Goal: Task Accomplishment & Management: Use online tool/utility

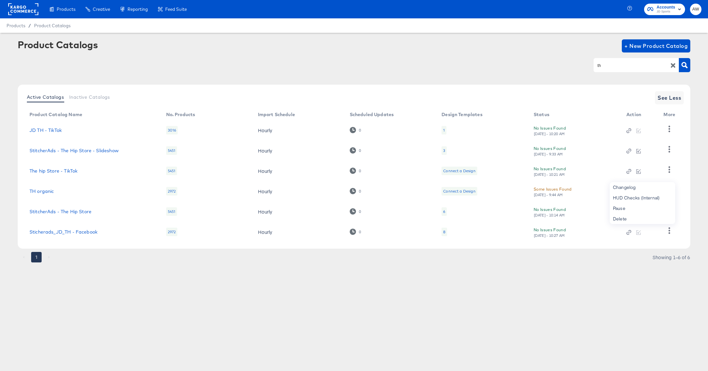
click at [26, 9] on rect at bounding box center [23, 9] width 30 height 12
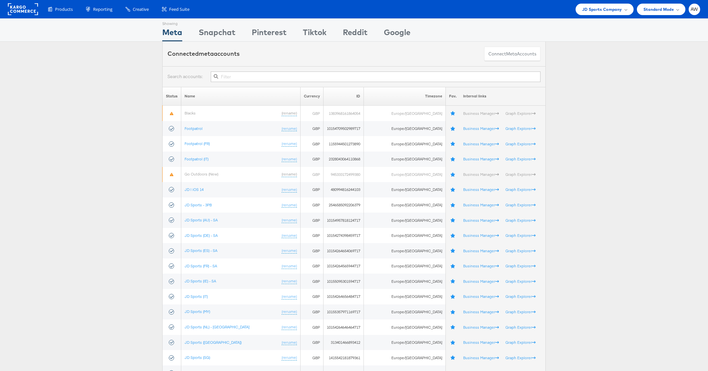
click at [326, 77] on input "text" at bounding box center [376, 76] width 330 height 10
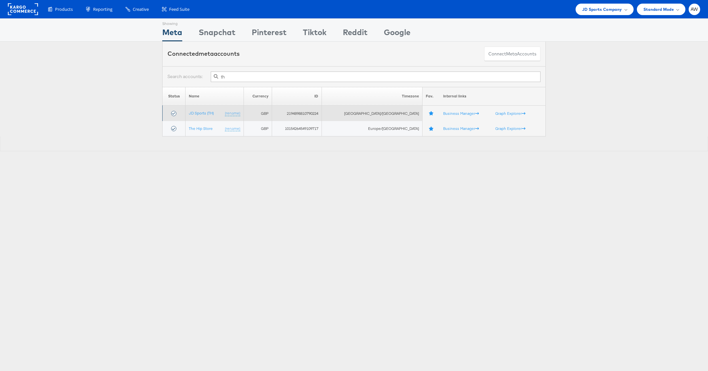
type input "th"
click at [212, 108] on td "JD Sports (TH) (rename)" at bounding box center [214, 113] width 58 height 15
click at [212, 111] on link "JD Sports (TH)" at bounding box center [201, 112] width 25 height 5
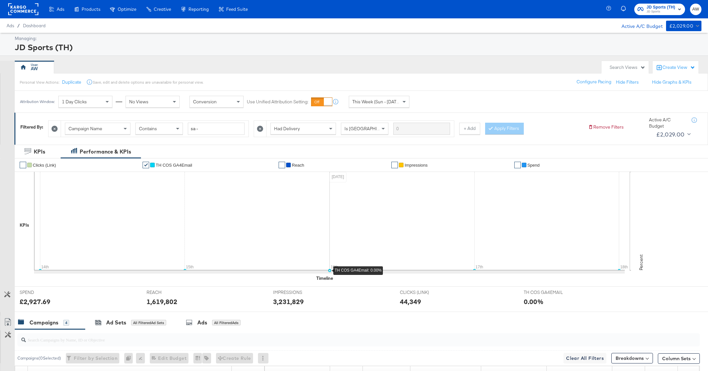
scroll to position [160, 0]
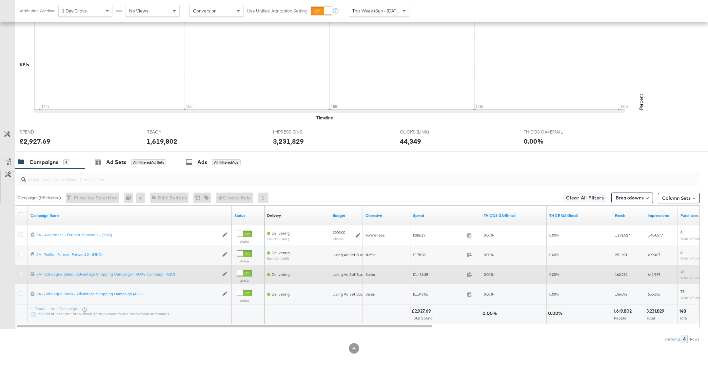
click at [20, 273] on icon at bounding box center [20, 273] width 5 height 5
click at [0, 0] on input "checkbox" at bounding box center [0, 0] width 0 height 0
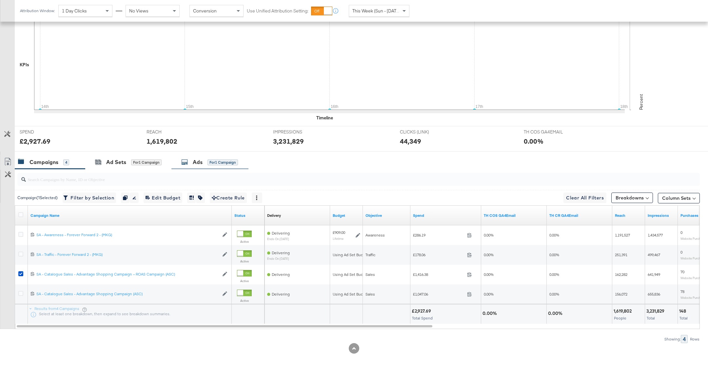
click at [221, 167] on div "Ads for 1 Campaign" at bounding box center [209, 162] width 77 height 14
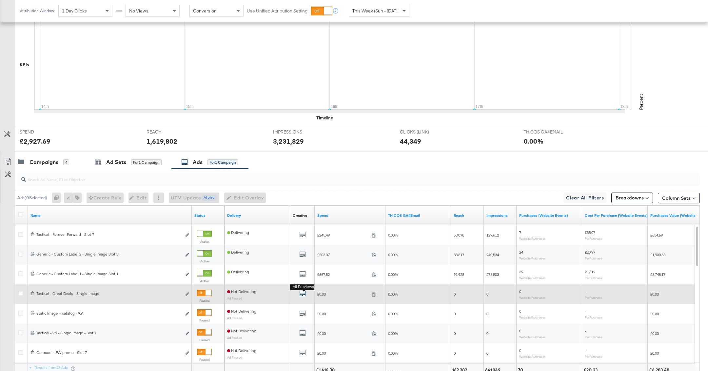
click at [302, 291] on icon "default" at bounding box center [302, 293] width 7 height 7
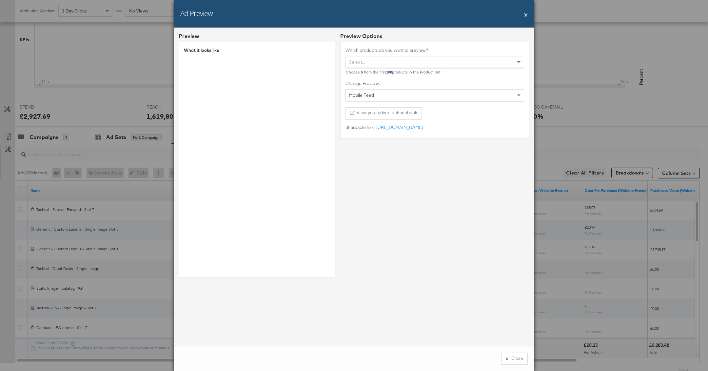
scroll to position [189, 0]
click at [525, 16] on button "X" at bounding box center [526, 14] width 4 height 13
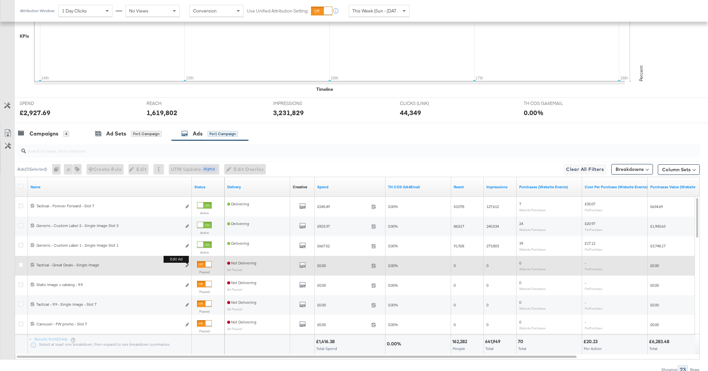
click at [186, 261] on b "Edit ad" at bounding box center [176, 259] width 25 height 7
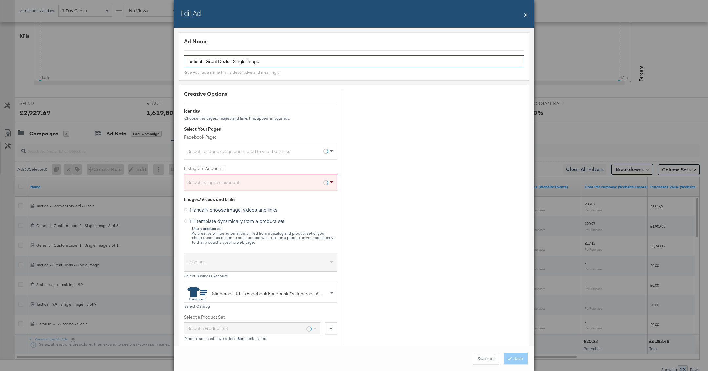
click at [230, 62] on input "Tactical - Great Deals - Single Image" at bounding box center [354, 61] width 340 height 12
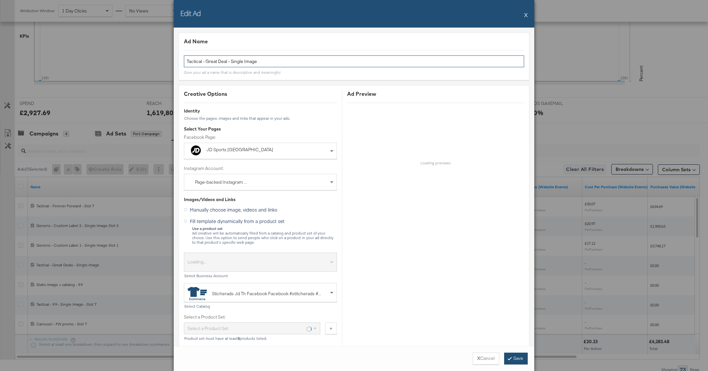
type input "Tactical - Great Deal - Single Image"
click at [511, 354] on button "Save" at bounding box center [516, 358] width 24 height 12
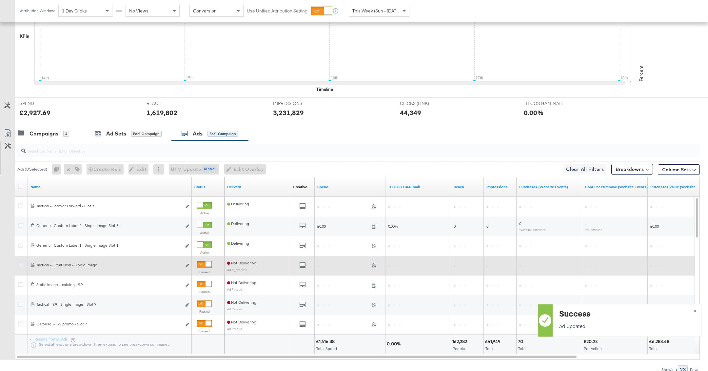
click at [20, 265] on icon at bounding box center [20, 264] width 5 height 5
click at [0, 0] on input "checkbox" at bounding box center [0, 0] width 0 height 0
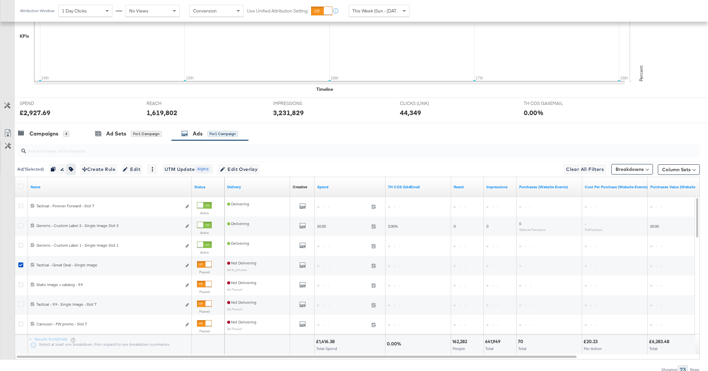
click at [73, 168] on icon "button" at bounding box center [71, 169] width 5 height 5
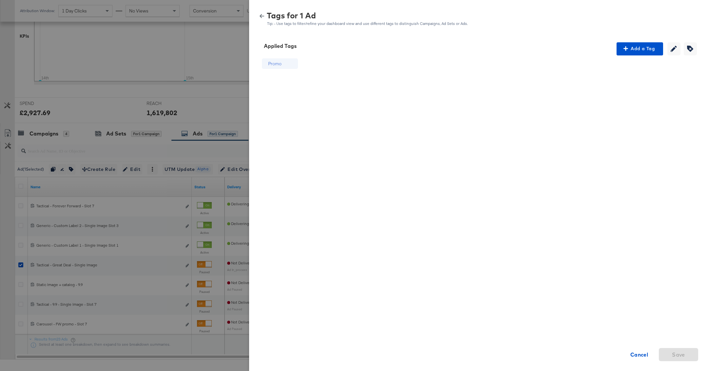
click at [263, 16] on icon "button" at bounding box center [262, 16] width 5 height 5
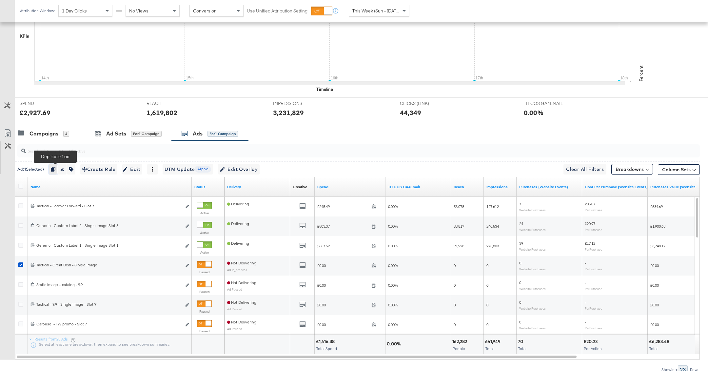
click at [54, 167] on icon "button" at bounding box center [53, 169] width 5 height 5
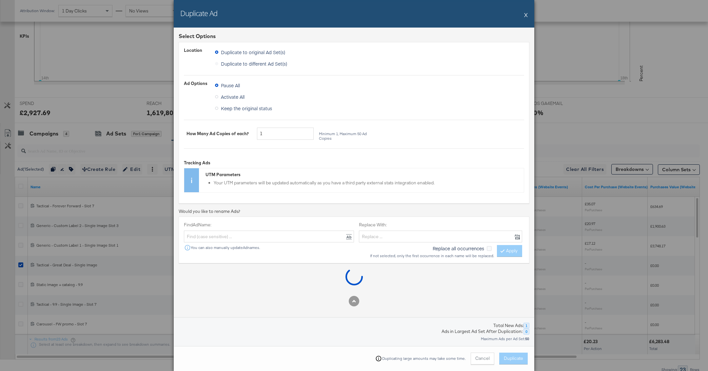
click at [260, 66] on label "Duplicate to different Ad Set(s)" at bounding box center [252, 64] width 75 height 10
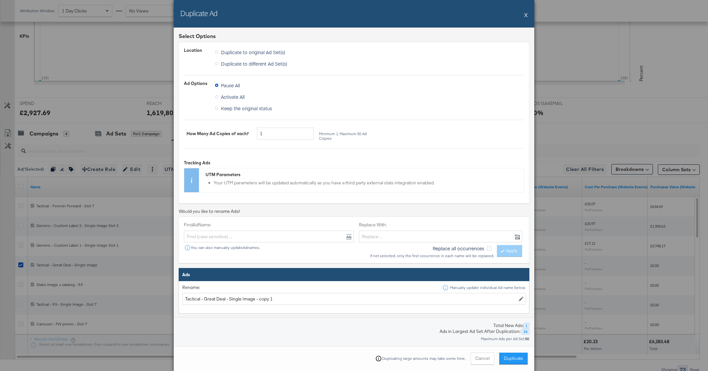
click at [256, 62] on span "Duplicate to different Ad Set(s)" at bounding box center [254, 63] width 66 height 7
click at [0, 0] on input "Duplicate to different Ad Set(s)" at bounding box center [0, 0] width 0 height 0
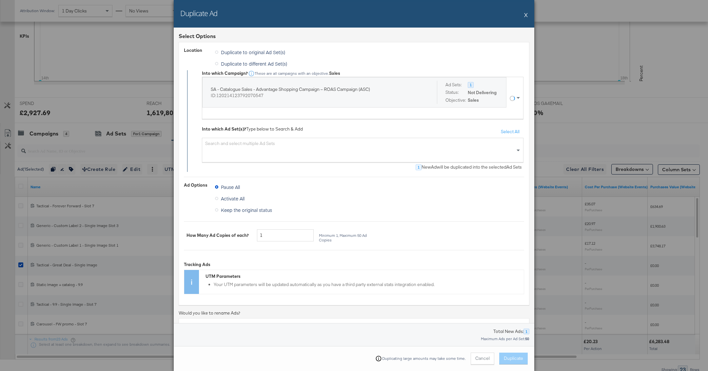
click at [288, 118] on div "Into which Ad Set(s)? Type below to Search & Add Select All Search and select m…" at bounding box center [360, 145] width 327 height 54
click at [282, 111] on div "SA - Catalogue Sales - Advantage Shopping Campaign – ROAS Campaign (ASC) ID: 12…" at bounding box center [355, 98] width 307 height 42
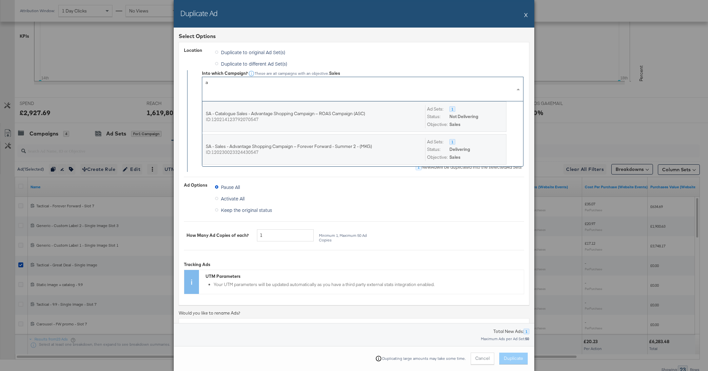
scroll to position [0, 0]
type input "advantage"
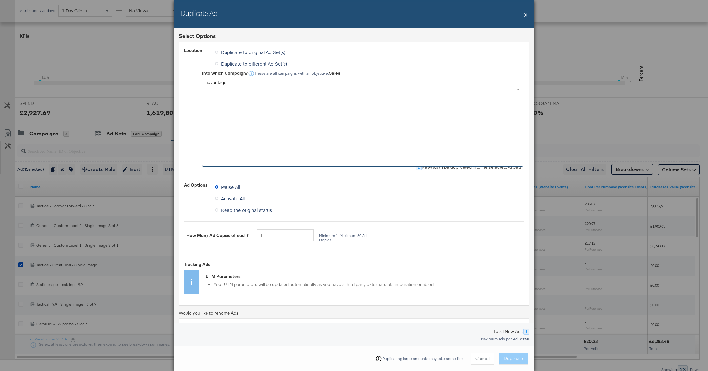
scroll to position [1278, 0]
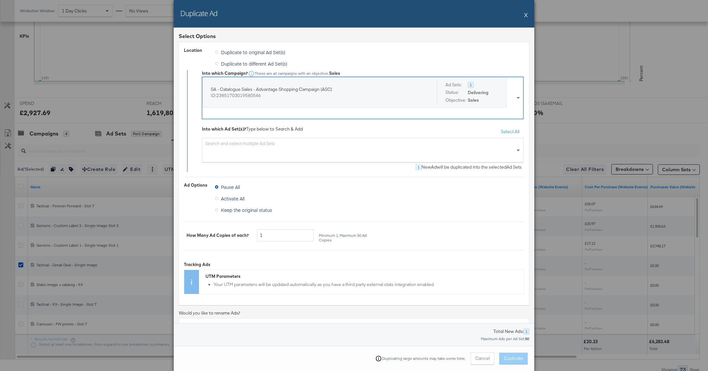
click at [372, 149] on div "Search and select multiple Ad Sets" at bounding box center [362, 150] width 321 height 25
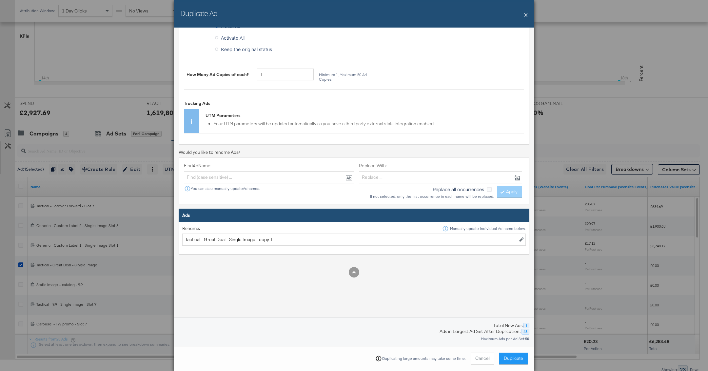
scroll to position [179, 0]
drag, startPoint x: 256, startPoint y: 239, endPoint x: 348, endPoint y: 236, distance: 91.5
click at [348, 236] on input "Tactical - Great Deal - Single Image - copy 1" at bounding box center [353, 240] width 343 height 12
type input "Tactical - Great Deal - Single Image"
click at [516, 361] on span "Duplicate" at bounding box center [513, 358] width 19 height 6
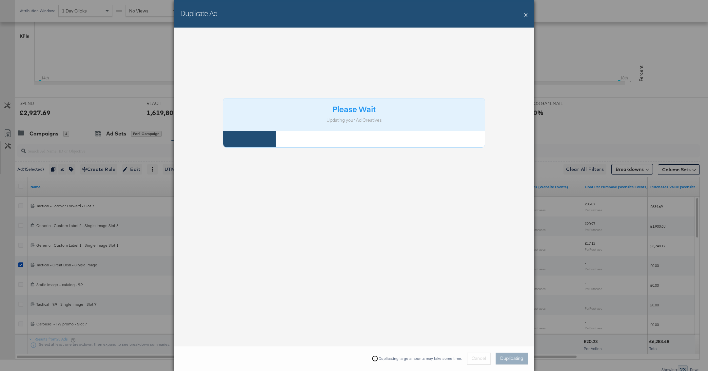
scroll to position [0, 0]
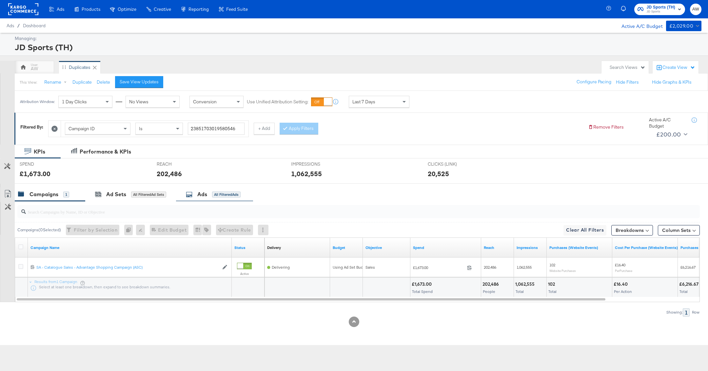
click at [211, 196] on div "Ads All Filtered Ads" at bounding box center [213, 194] width 55 height 8
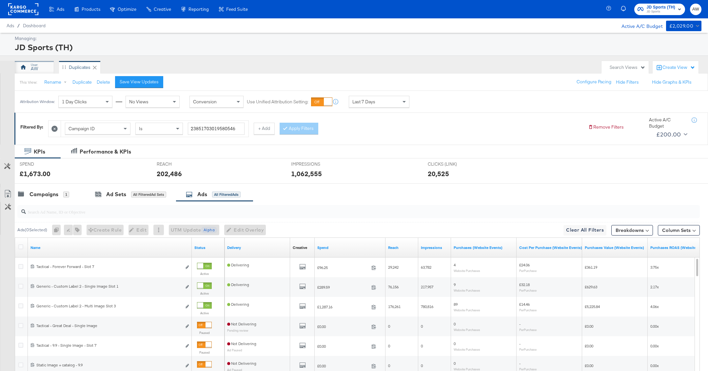
click at [37, 68] on div "AW" at bounding box center [34, 69] width 7 height 6
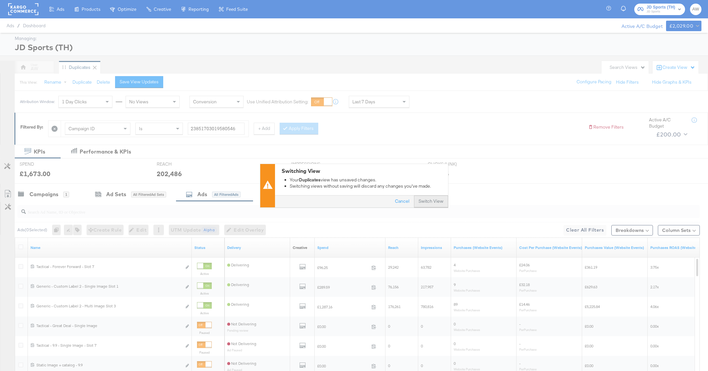
click at [422, 203] on button "Switch View" at bounding box center [431, 201] width 34 height 12
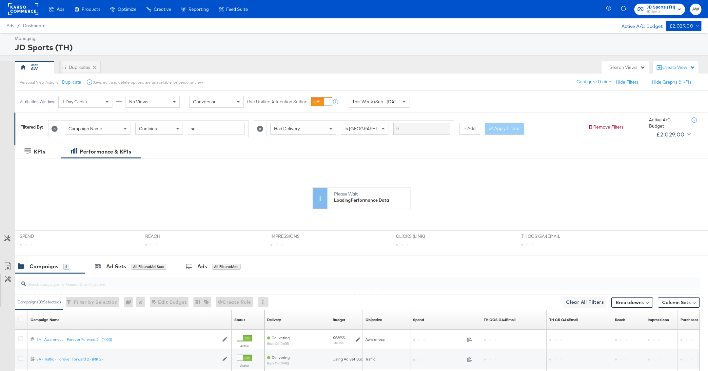
click at [169, 286] on input "search" at bounding box center [331, 281] width 610 height 13
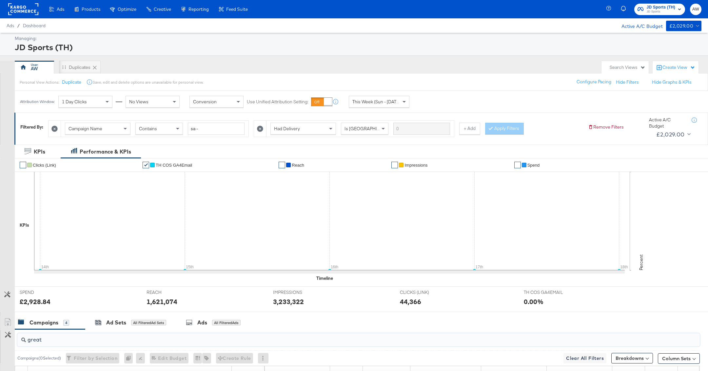
type input "great"
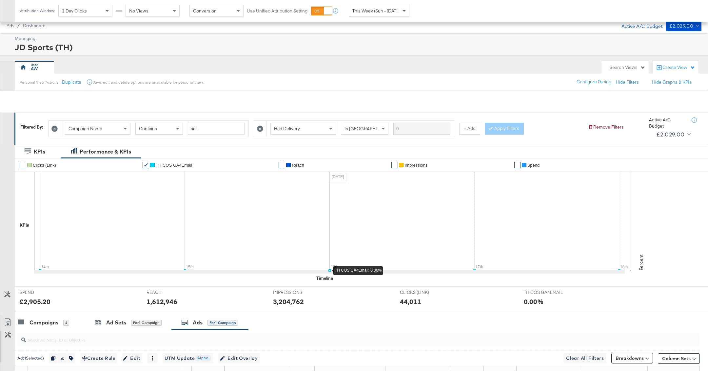
scroll to position [160, 0]
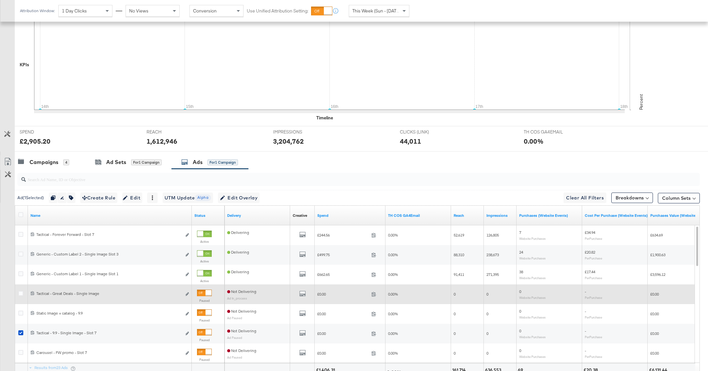
click at [205, 291] on div at bounding box center [208, 293] width 6 height 6
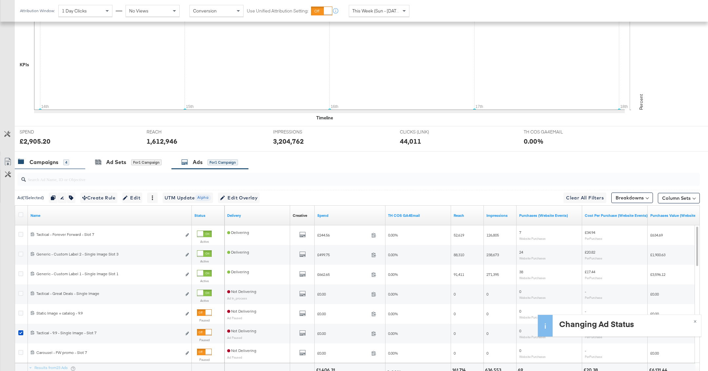
click at [55, 164] on div "Campaigns" at bounding box center [43, 162] width 29 height 8
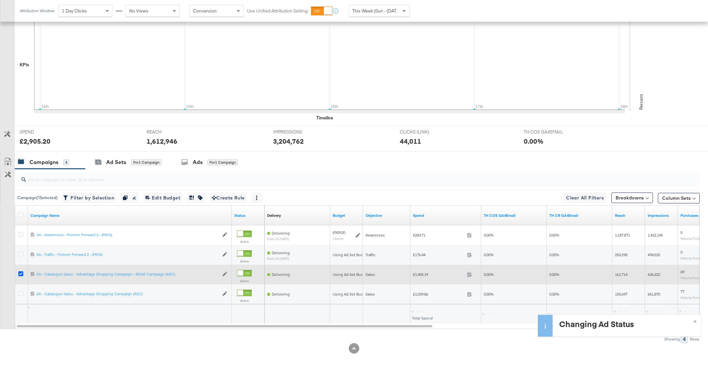
click at [20, 271] on icon at bounding box center [20, 273] width 5 height 5
click at [0, 0] on input "checkbox" at bounding box center [0, 0] width 0 height 0
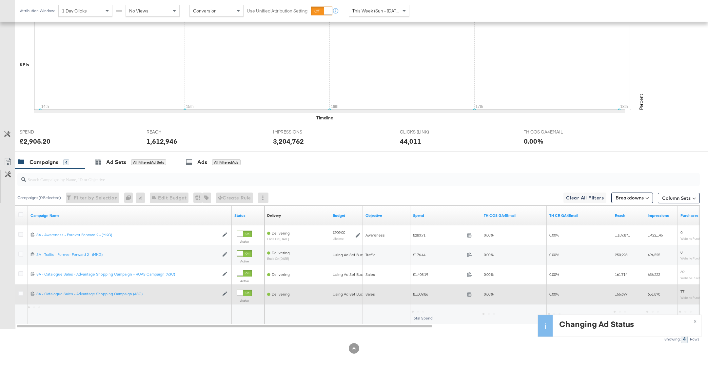
click at [20, 295] on div at bounding box center [21, 294] width 7 height 7
click at [21, 289] on div at bounding box center [22, 294] width 12 height 12
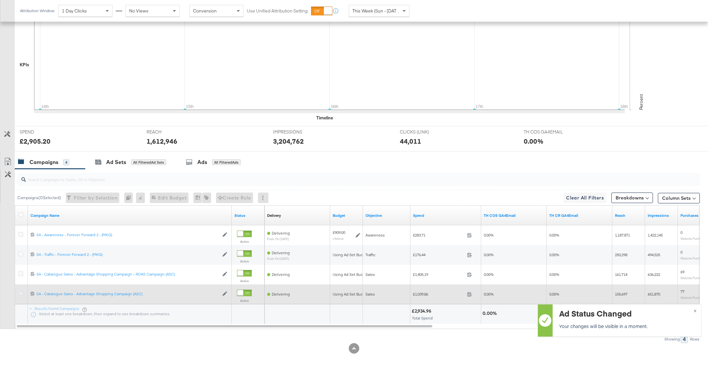
click at [20, 292] on icon at bounding box center [20, 293] width 5 height 5
click at [0, 0] on input "checkbox" at bounding box center [0, 0] width 0 height 0
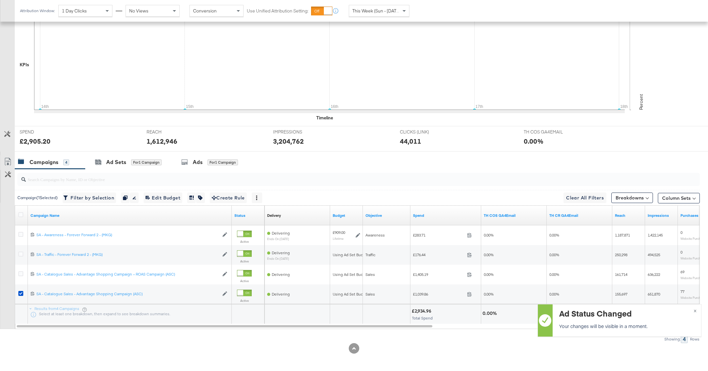
click at [204, 151] on div at bounding box center [354, 153] width 708 height 5
click at [204, 161] on div "Ads for 1 Campaign" at bounding box center [209, 162] width 57 height 8
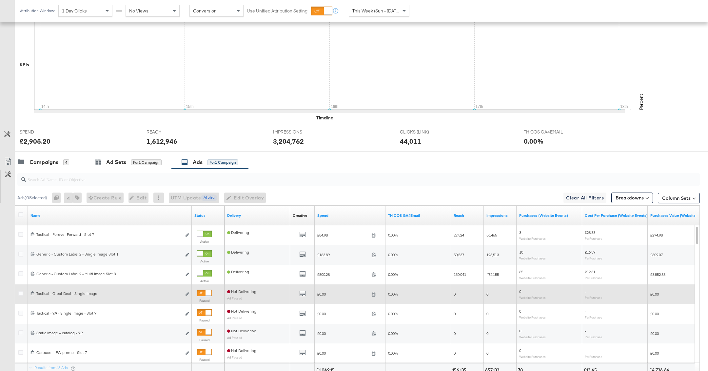
click at [205, 290] on div at bounding box center [208, 293] width 6 height 6
